Goal: Find specific page/section: Find specific page/section

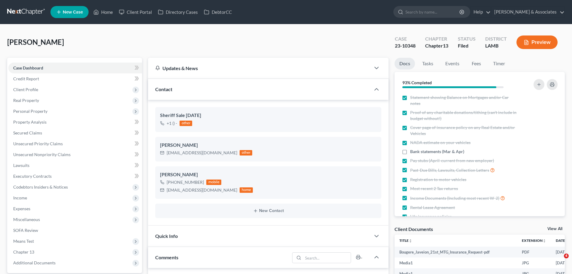
select select "0"
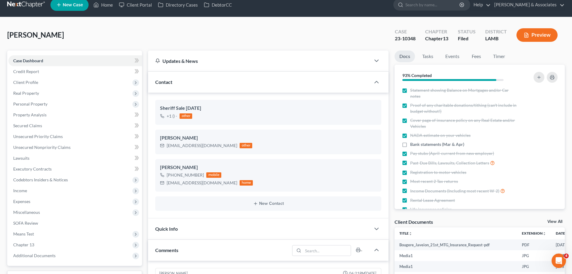
scroll to position [564, 0]
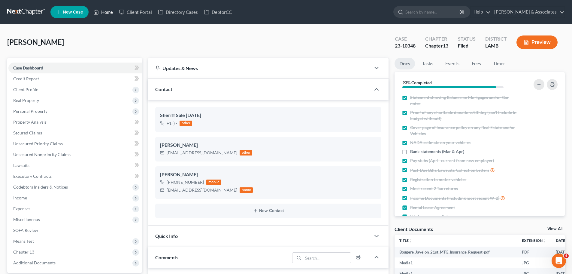
click at [113, 10] on link "Home" at bounding box center [103, 12] width 26 height 11
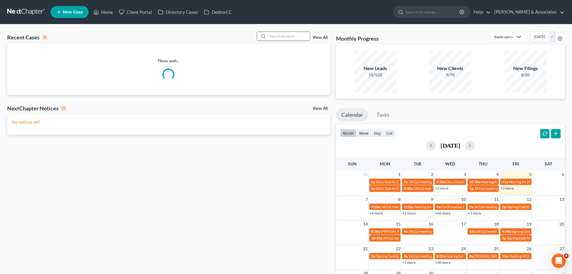
click at [295, 38] on input "search" at bounding box center [289, 36] width 42 height 9
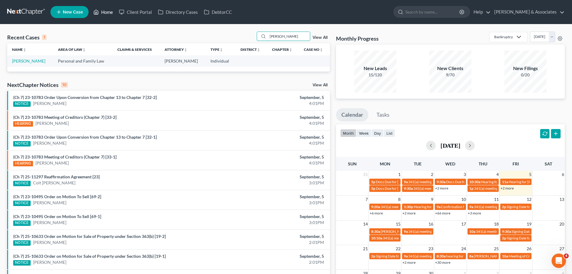
type input "[PERSON_NAME]"
click at [105, 13] on link "Home" at bounding box center [103, 12] width 26 height 11
click at [19, 62] on link "[PERSON_NAME]" at bounding box center [28, 60] width 33 height 5
select select "4"
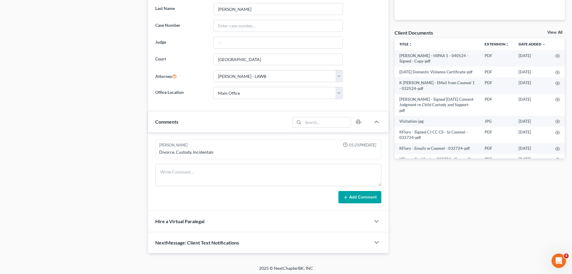
scroll to position [197, 0]
